Goal: Information Seeking & Learning: Learn about a topic

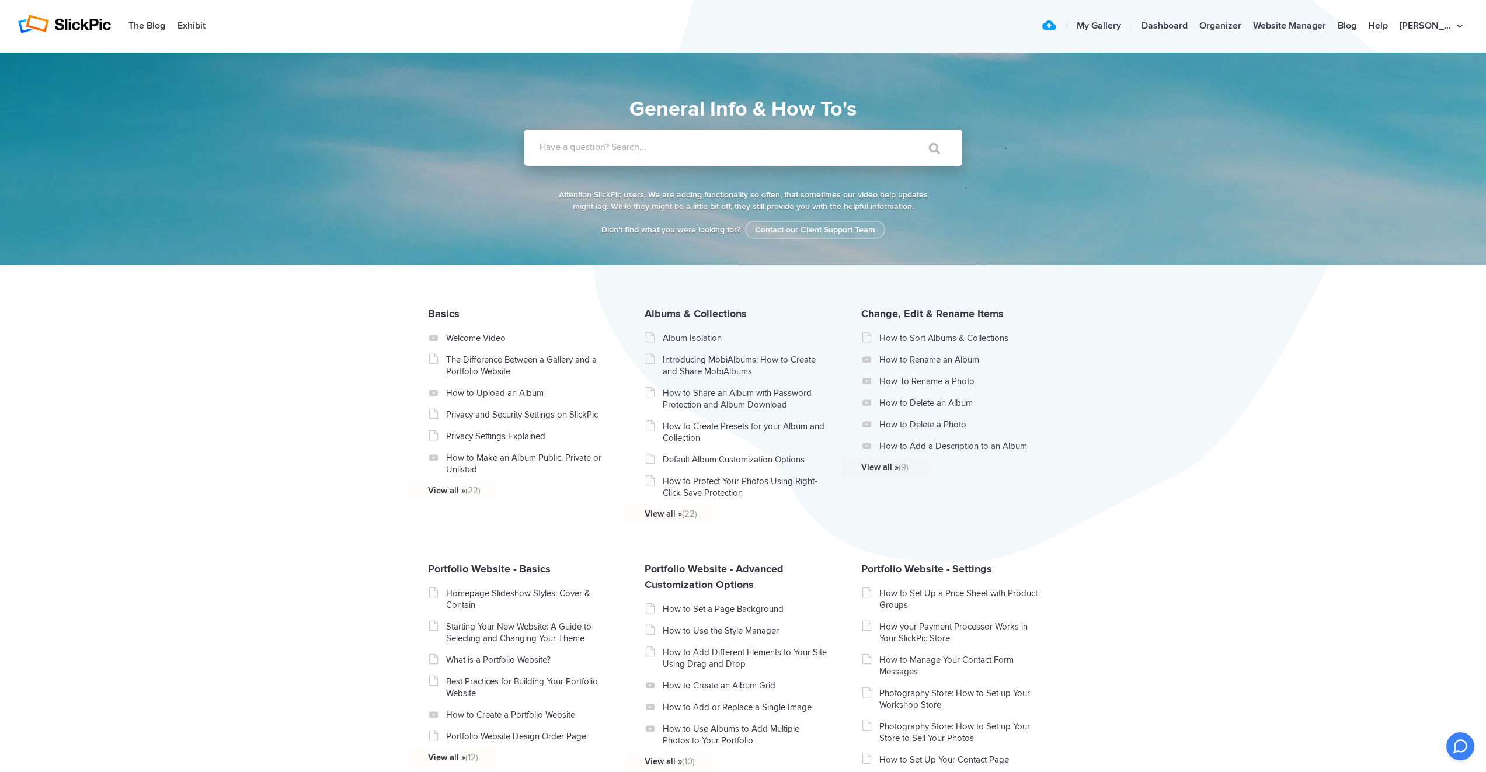
click at [572, 145] on label "Have a question? Search..." at bounding box center [759, 147] width 438 height 12
click at [572, 145] on input "Have a question? Search..." at bounding box center [719, 148] width 390 height 36
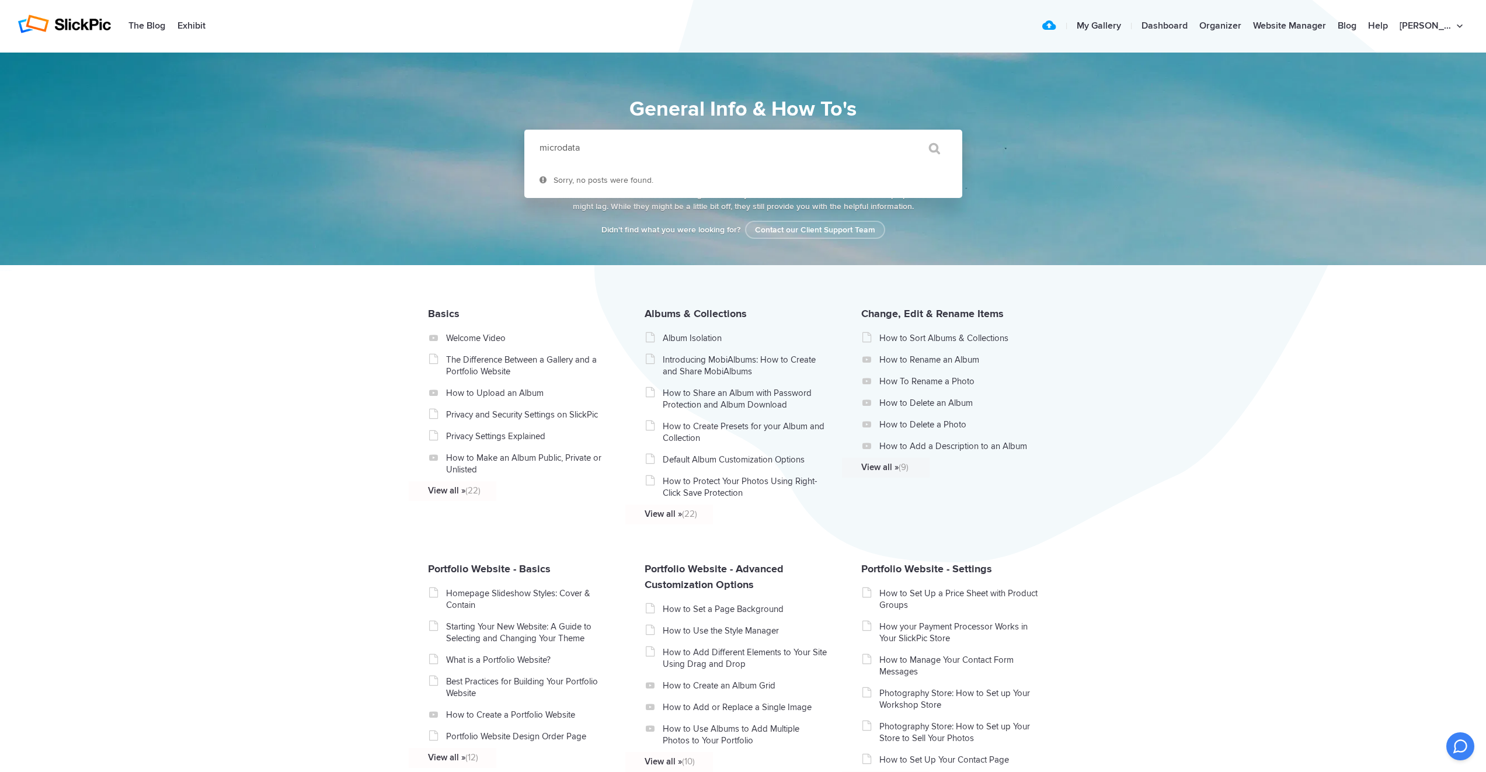
type input "microdata"
click at [928, 148] on input "" at bounding box center [928, 148] width 49 height 28
click at [581, 158] on ul "Sorry, no posts were found." at bounding box center [743, 176] width 438 height 44
click at [1192, 23] on link "Dashboard" at bounding box center [1165, 26] width 58 height 23
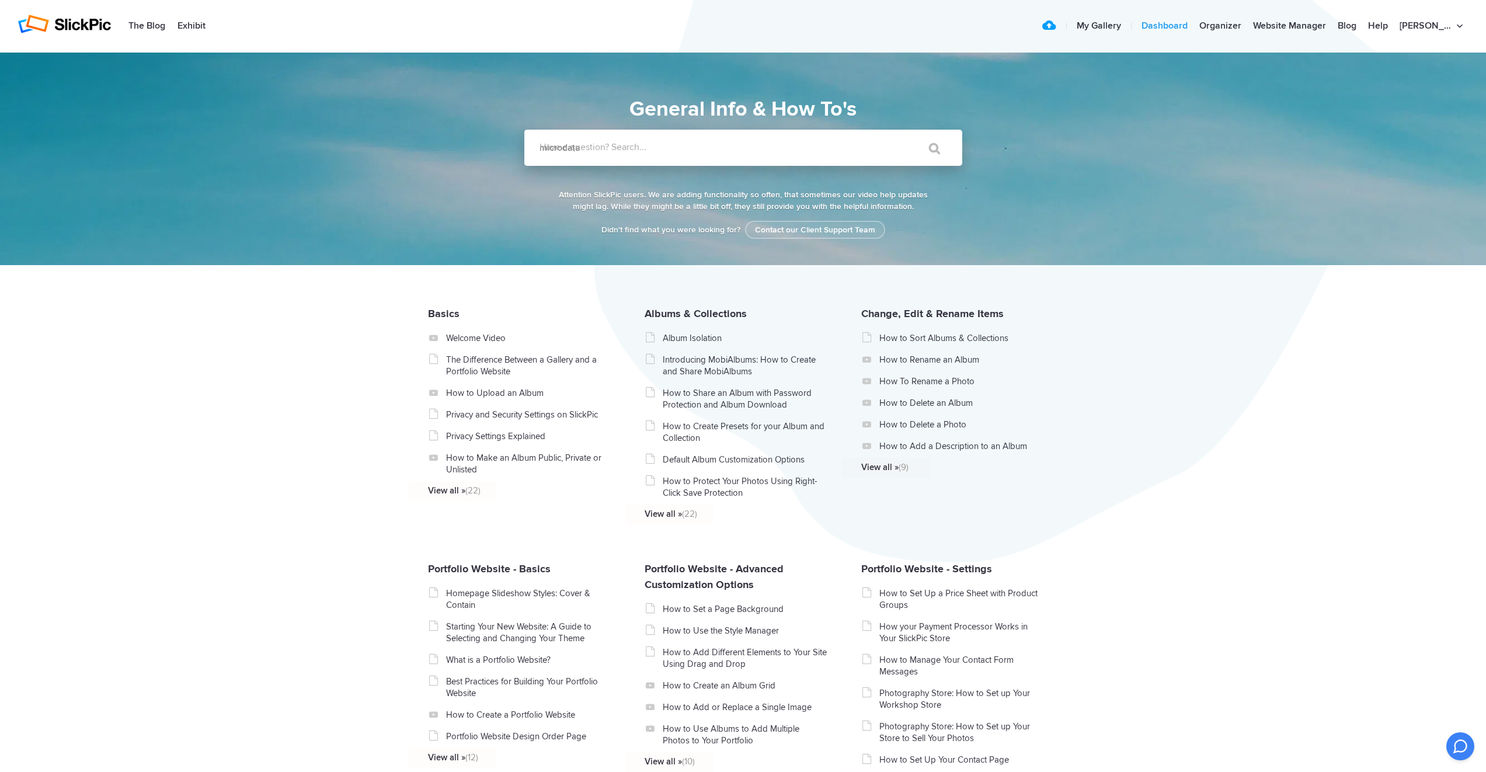
click at [1192, 23] on link "Dashboard" at bounding box center [1165, 26] width 58 height 23
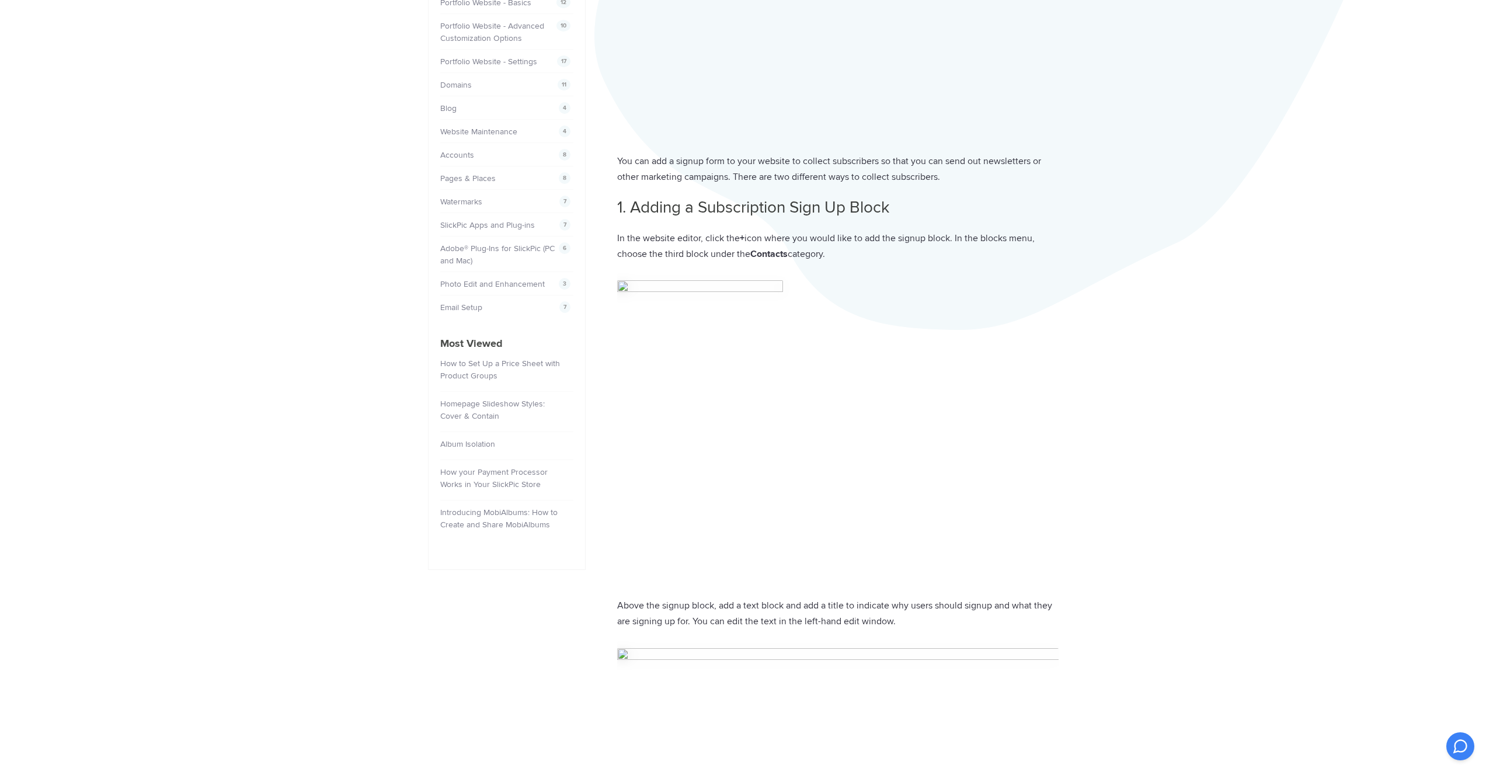
scroll to position [297, 0]
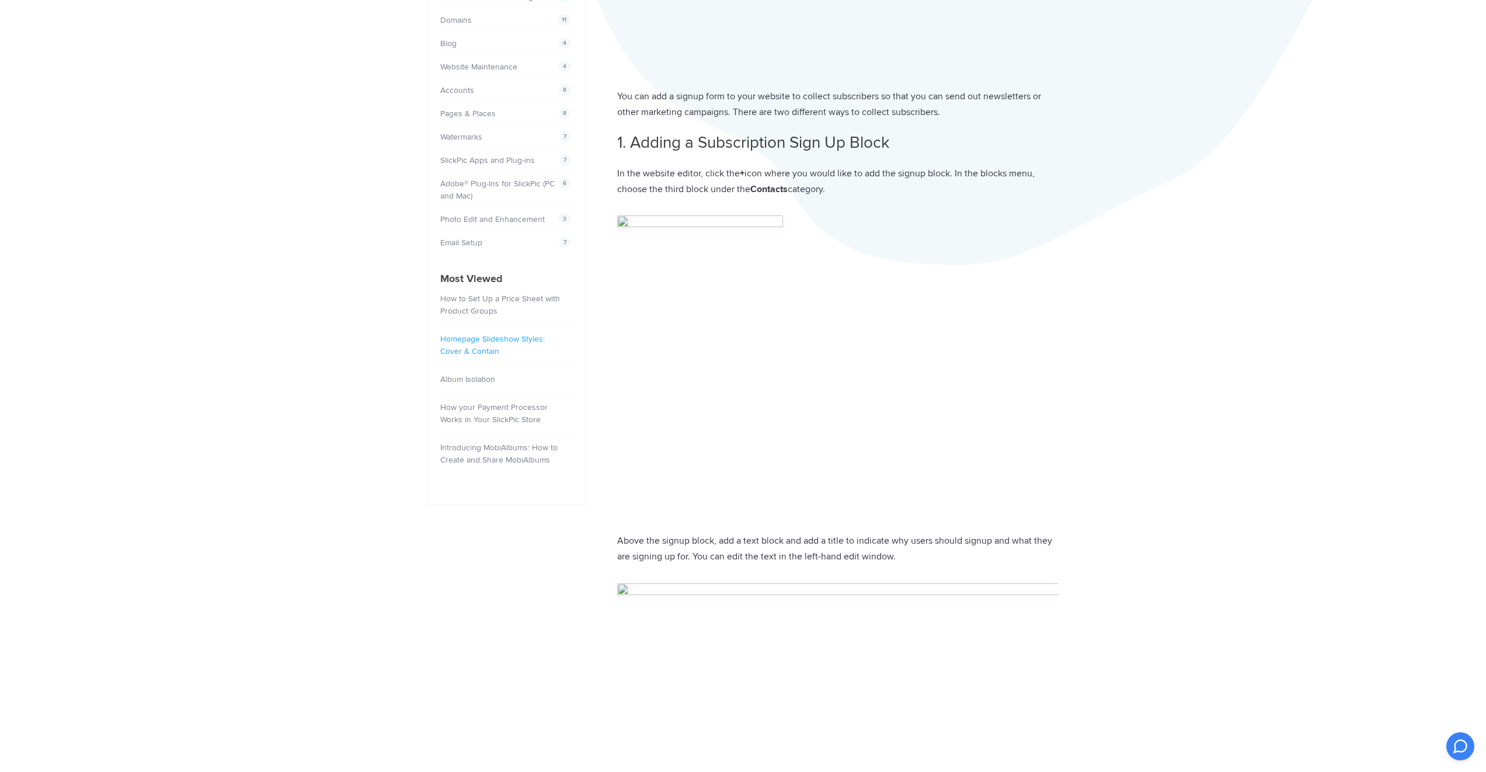
click at [461, 347] on link "Homepage Slideshow Styles: Cover & Contain" at bounding box center [492, 345] width 105 height 22
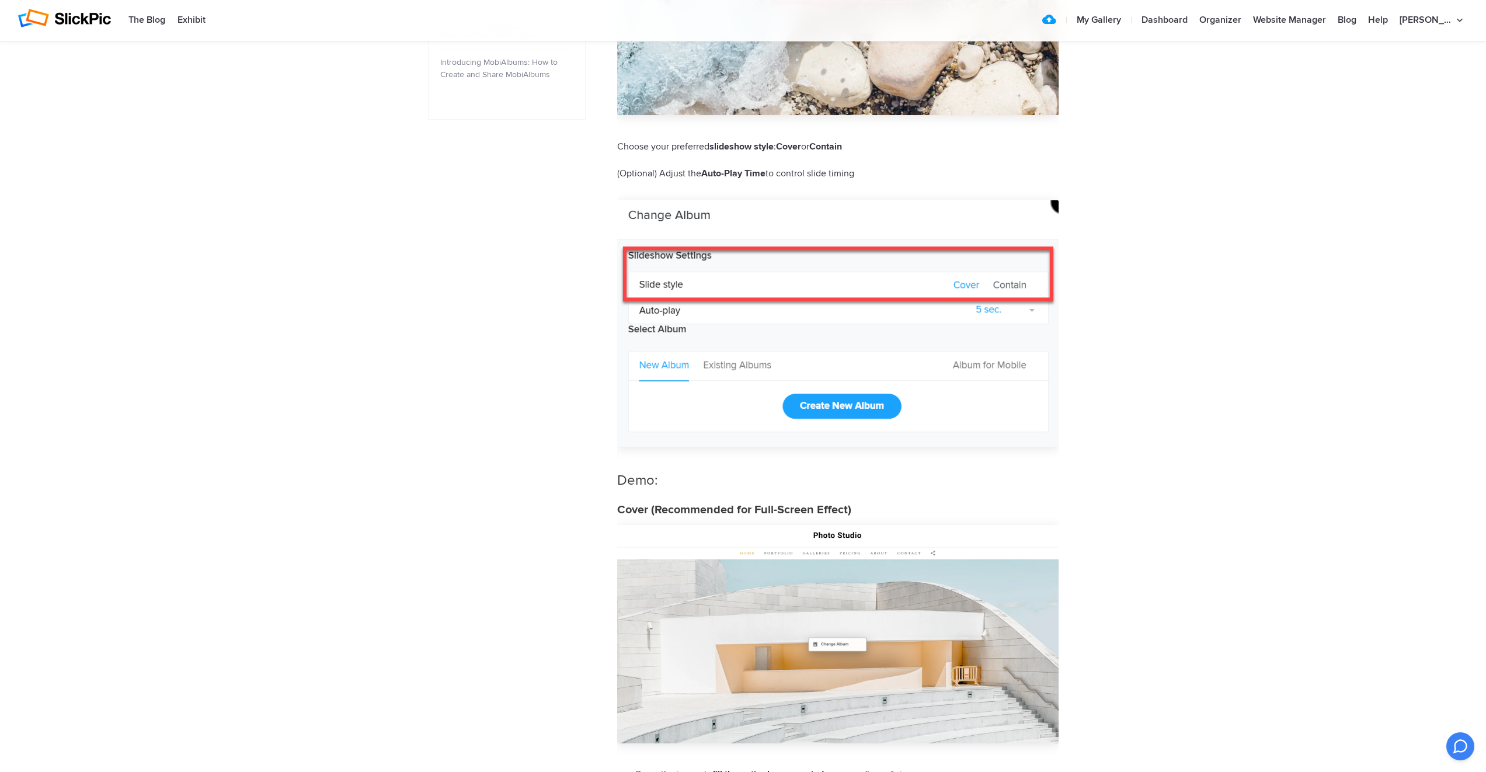
scroll to position [618, 0]
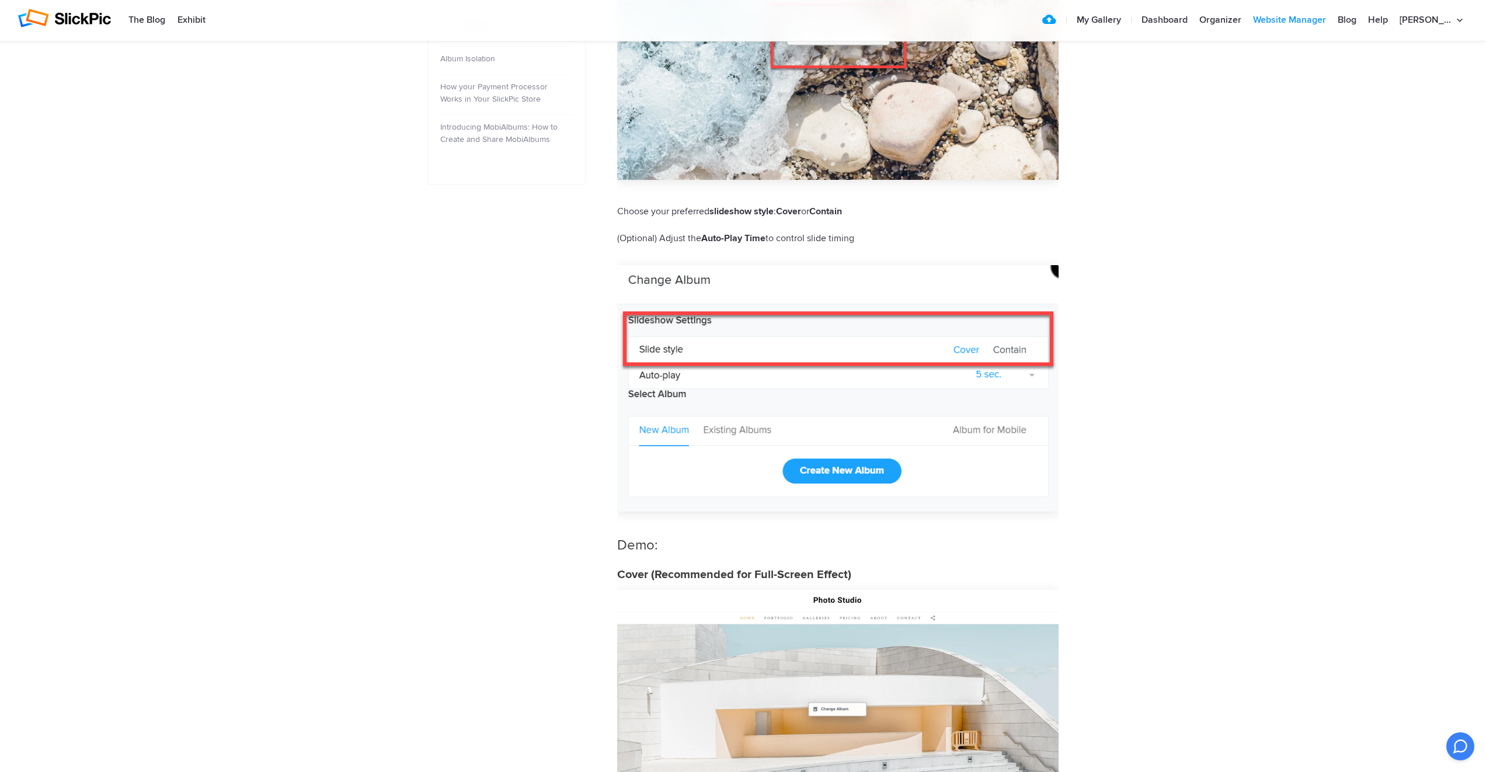
click at [1317, 19] on link "Website Manager" at bounding box center [1289, 20] width 85 height 23
